Goal: Task Accomplishment & Management: Use online tool/utility

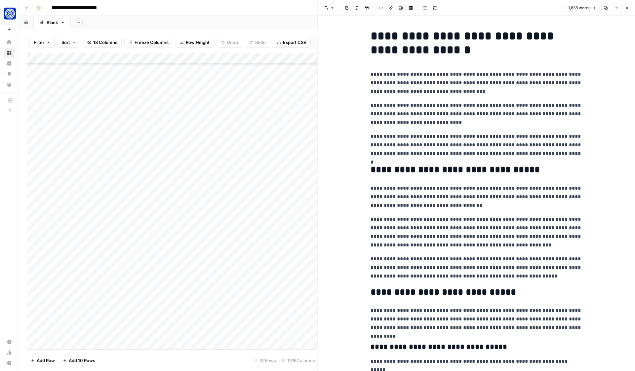
click at [627, 8] on icon "button" at bounding box center [627, 8] width 2 height 2
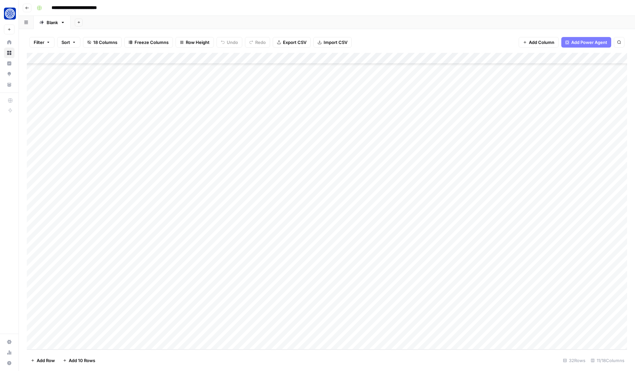
click at [504, 299] on div "Add Column" at bounding box center [327, 201] width 601 height 297
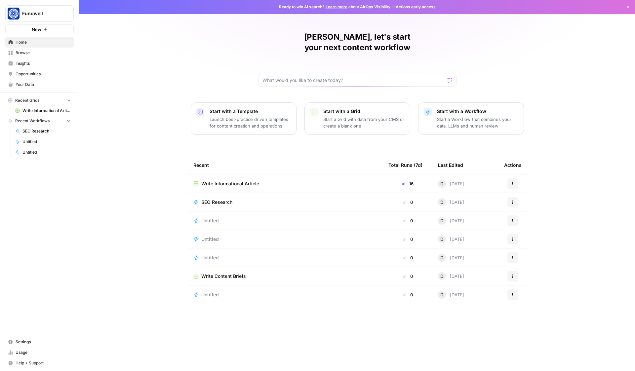
click at [42, 107] on link "Write Informational Article" at bounding box center [43, 111] width 62 height 11
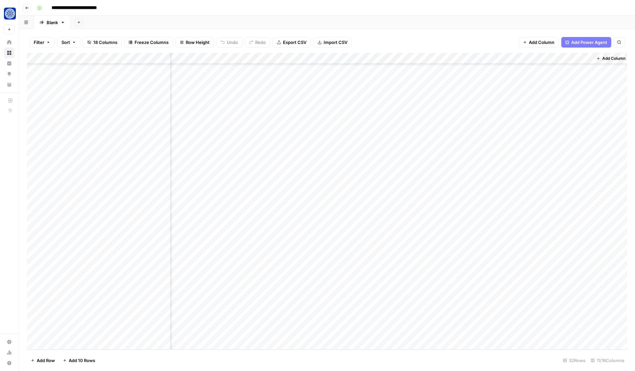
scroll to position [85, 249]
click at [366, 299] on div "Add Column" at bounding box center [327, 201] width 601 height 297
click at [346, 298] on div "Add Column" at bounding box center [327, 201] width 601 height 297
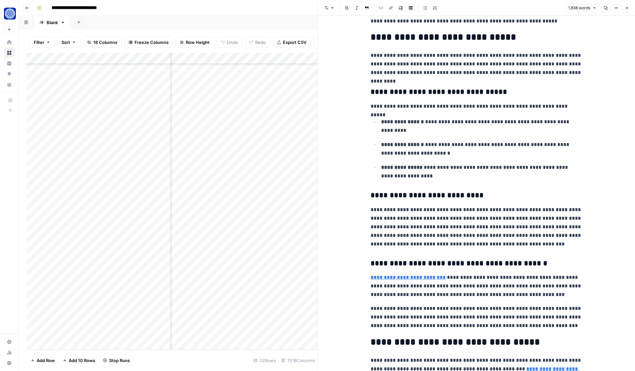
scroll to position [452, 0]
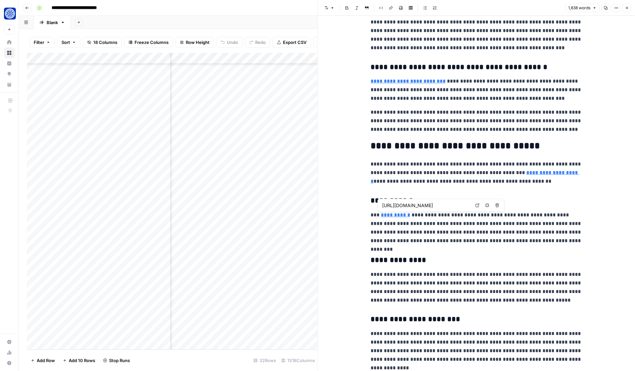
type input "[URL][DOMAIN_NAME]"
click at [556, 162] on input "[URL][DOMAIN_NAME]" at bounding box center [555, 163] width 88 height 7
